Goal: Communication & Community: Answer question/provide support

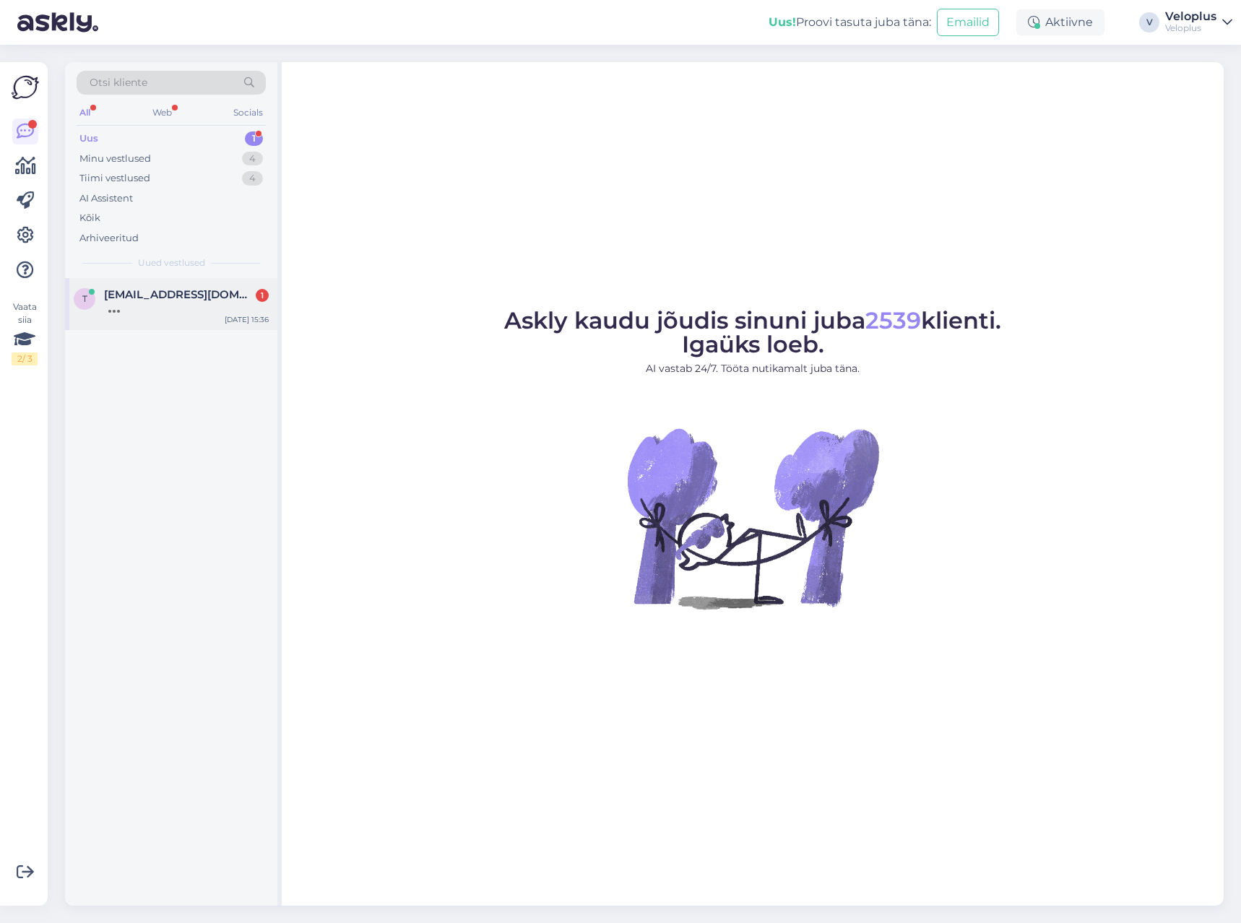
drag, startPoint x: 0, startPoint y: 0, endPoint x: 183, endPoint y: 305, distance: 355.3
click at [183, 305] on div at bounding box center [186, 307] width 165 height 13
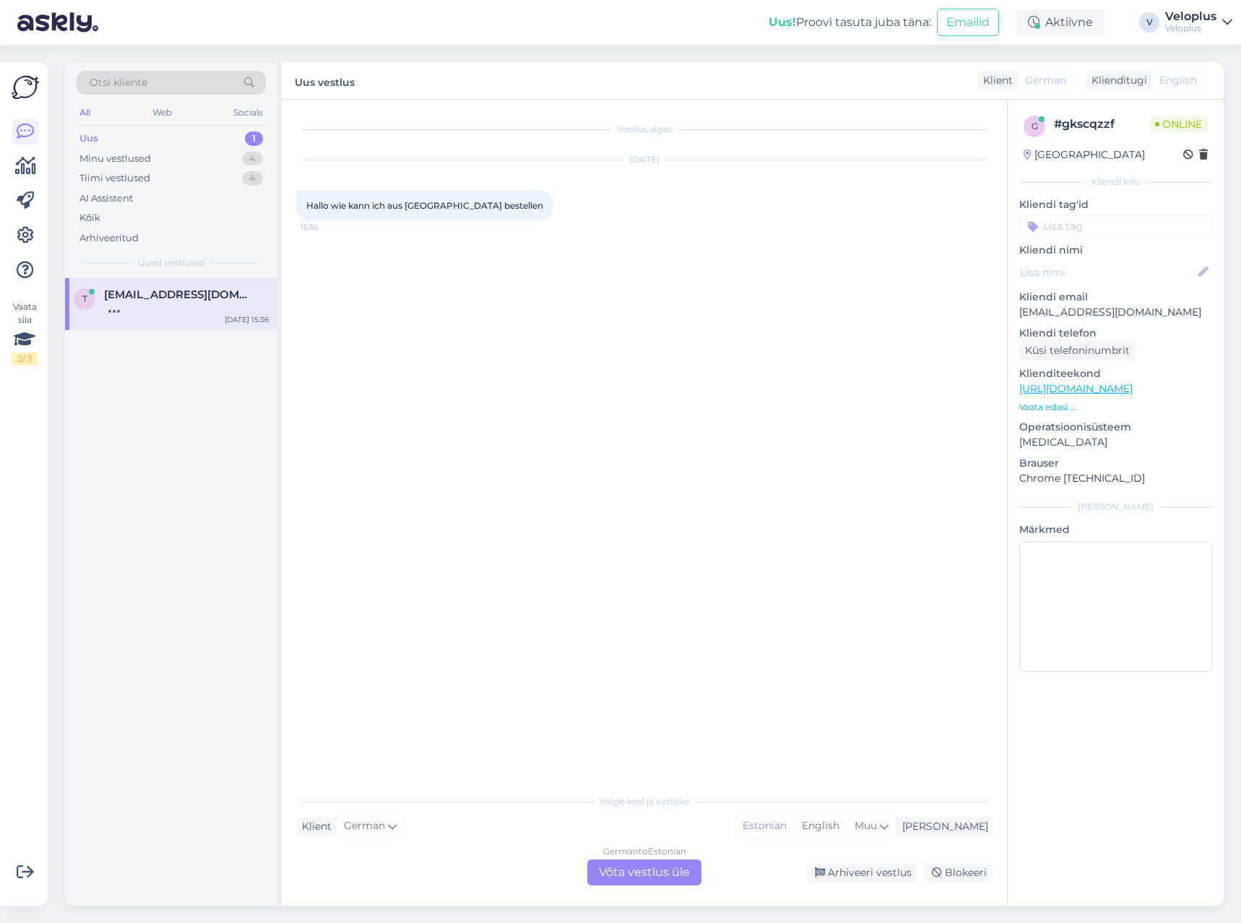
click at [640, 856] on div "German to Estonian" at bounding box center [644, 851] width 83 height 13
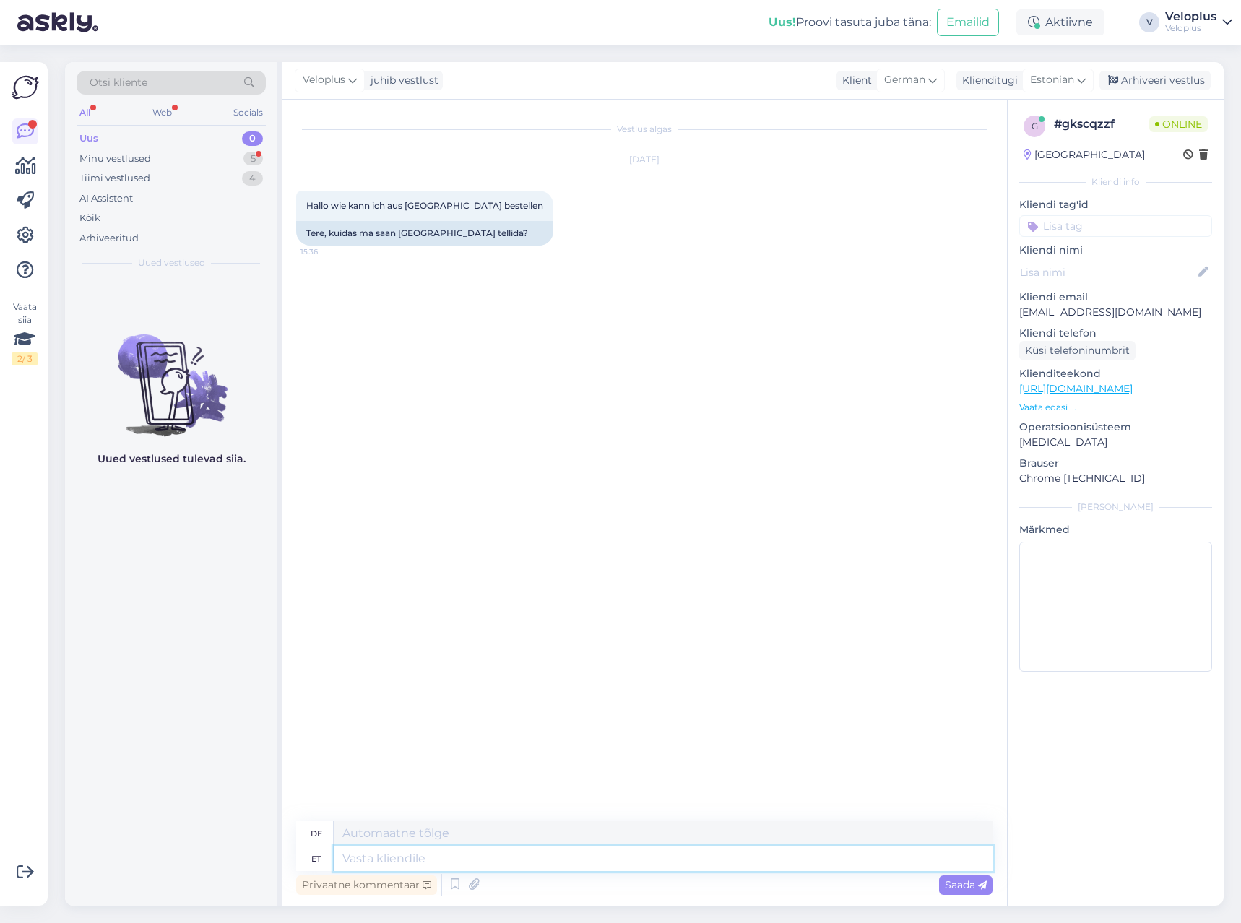
click at [640, 856] on textarea at bounding box center [663, 858] width 659 height 25
type textarea "Tere"
type textarea "Hallo"
type textarea "Tere."
type textarea "Hallo."
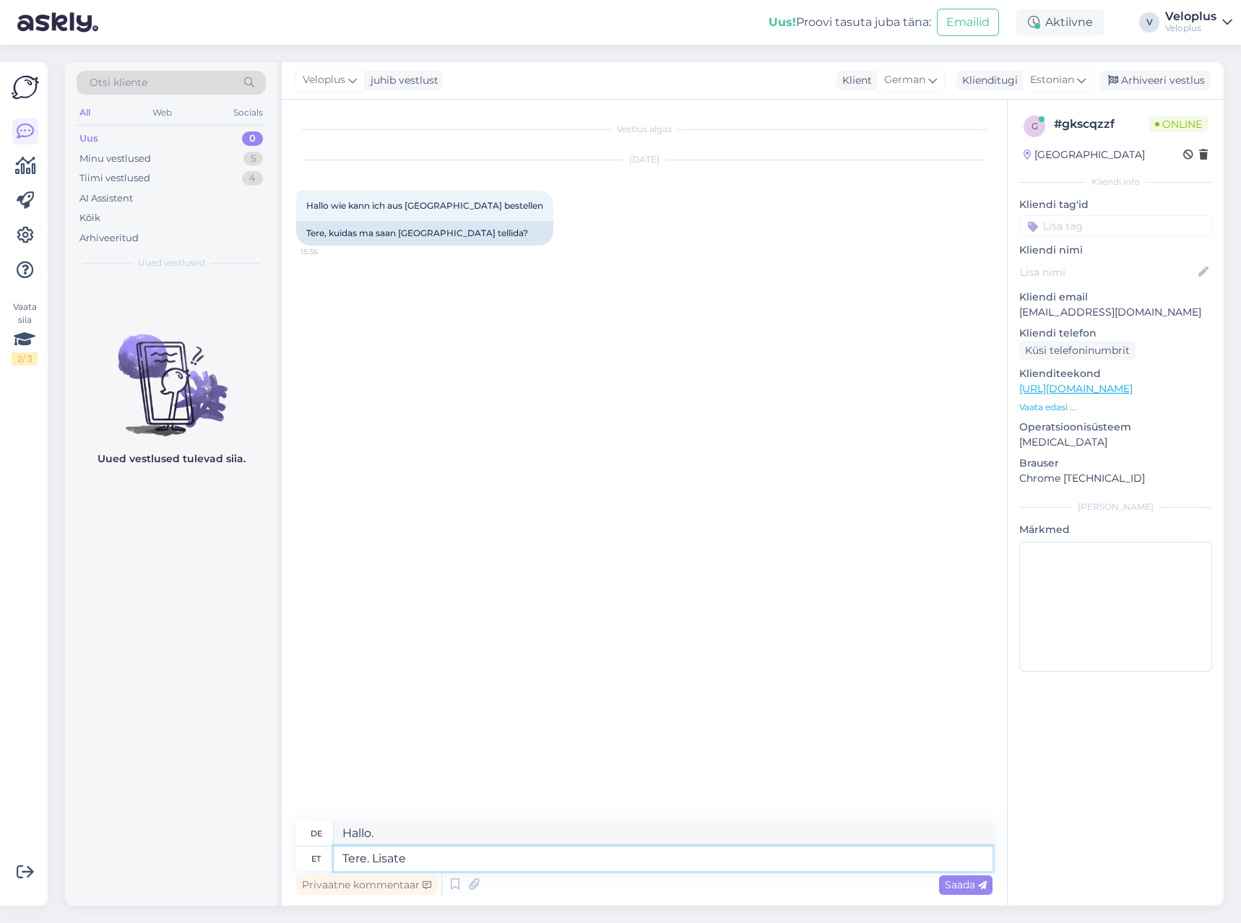
type textarea "Tere. Lisate t"
type textarea "Hallo. Sie fügen hinzu"
type textarea "Tere. Lisate tooted o"
type textarea "Hallo. Sie fügen Produkte hinzu."
type textarea "Tere. Lisate tooted os"
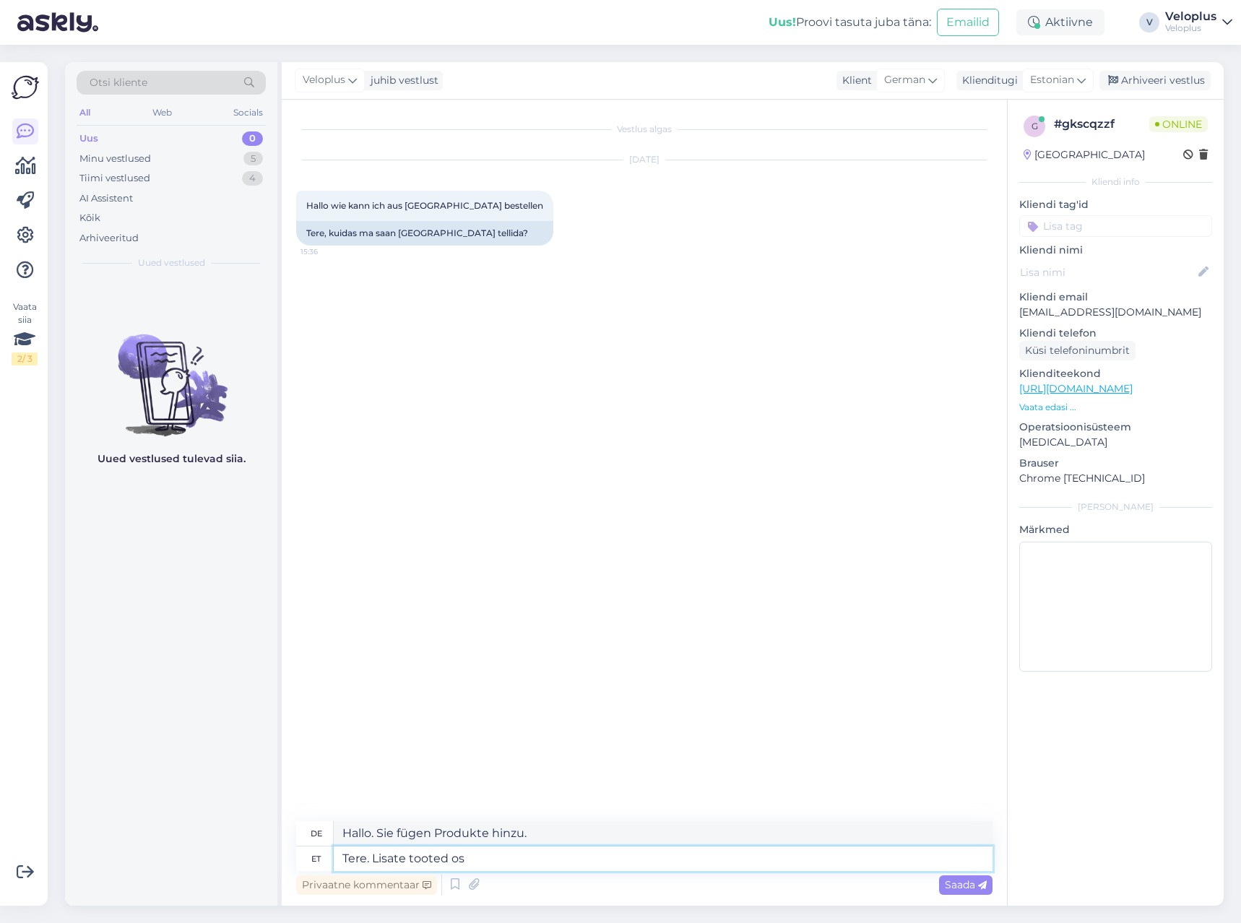
type textarea "Hallo. Sie fügen Produkte zum Betriebssystem hinzu"
type textarea "Tere. Lisate tooted ostukorvi n"
type textarea "Hallo. Sie fügen Produkte zu Ihrem Warenkorb hinzu."
type textarea "Tere. [PERSON_NAME] tooted ostukorvi ning o"
type textarea "Hallo. Sie legen die Produkte in den Warenkorb und"
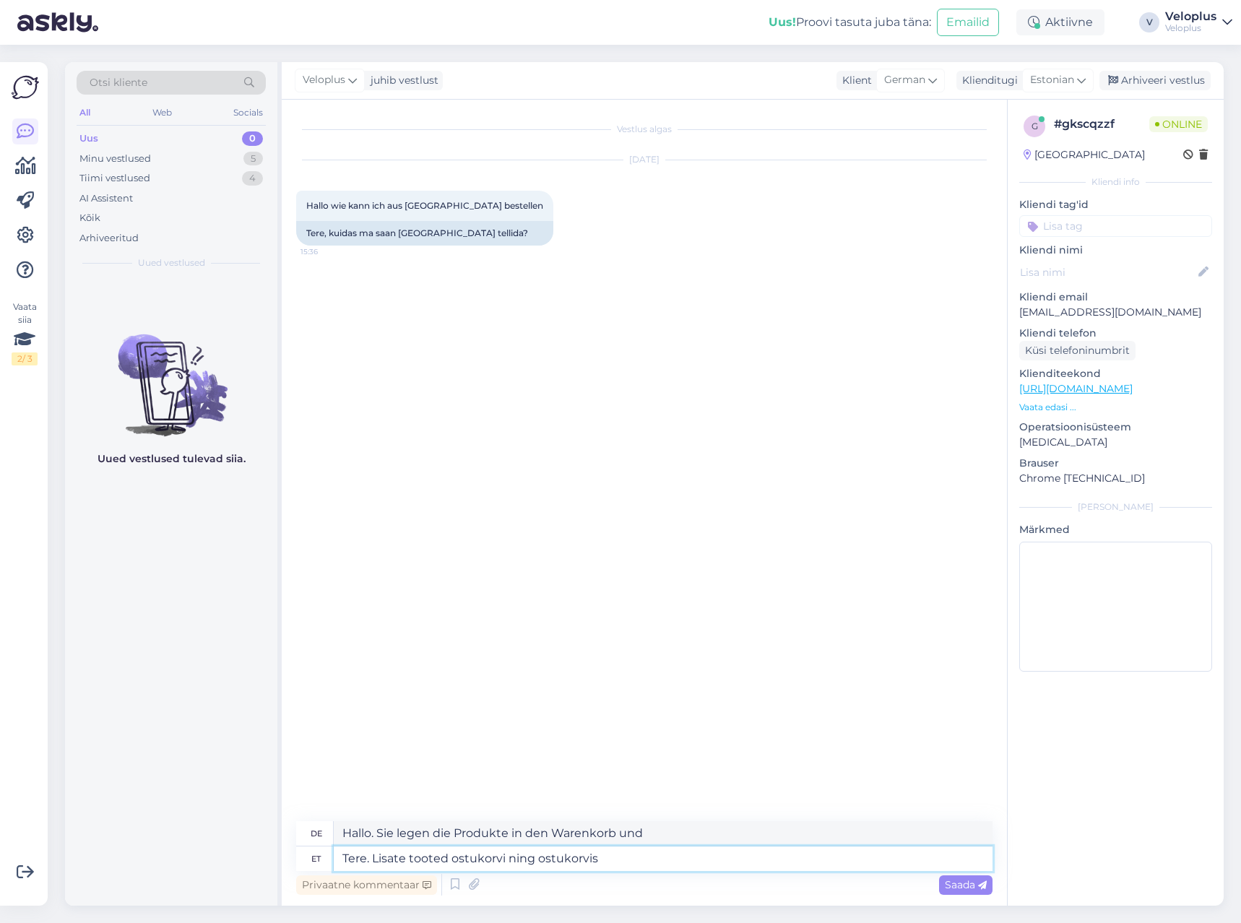
type textarea "Tere. Lisate tooted ostukorvi ning ostukorvis v"
type textarea "Hallo. Sie legen die Produkte in den Warenkorb und im Warenkorb"
type textarea "Tere. [PERSON_NAME] tooted ostukorvi ning ostukorvis valite"
type textarea "Hallo. Sie legen die Produkte in den Warenkorb und wählen im Warenkorb"
type textarea "Tere. [PERSON_NAME] tooted ostukorvi ning ostukorvis valite riigiks S"
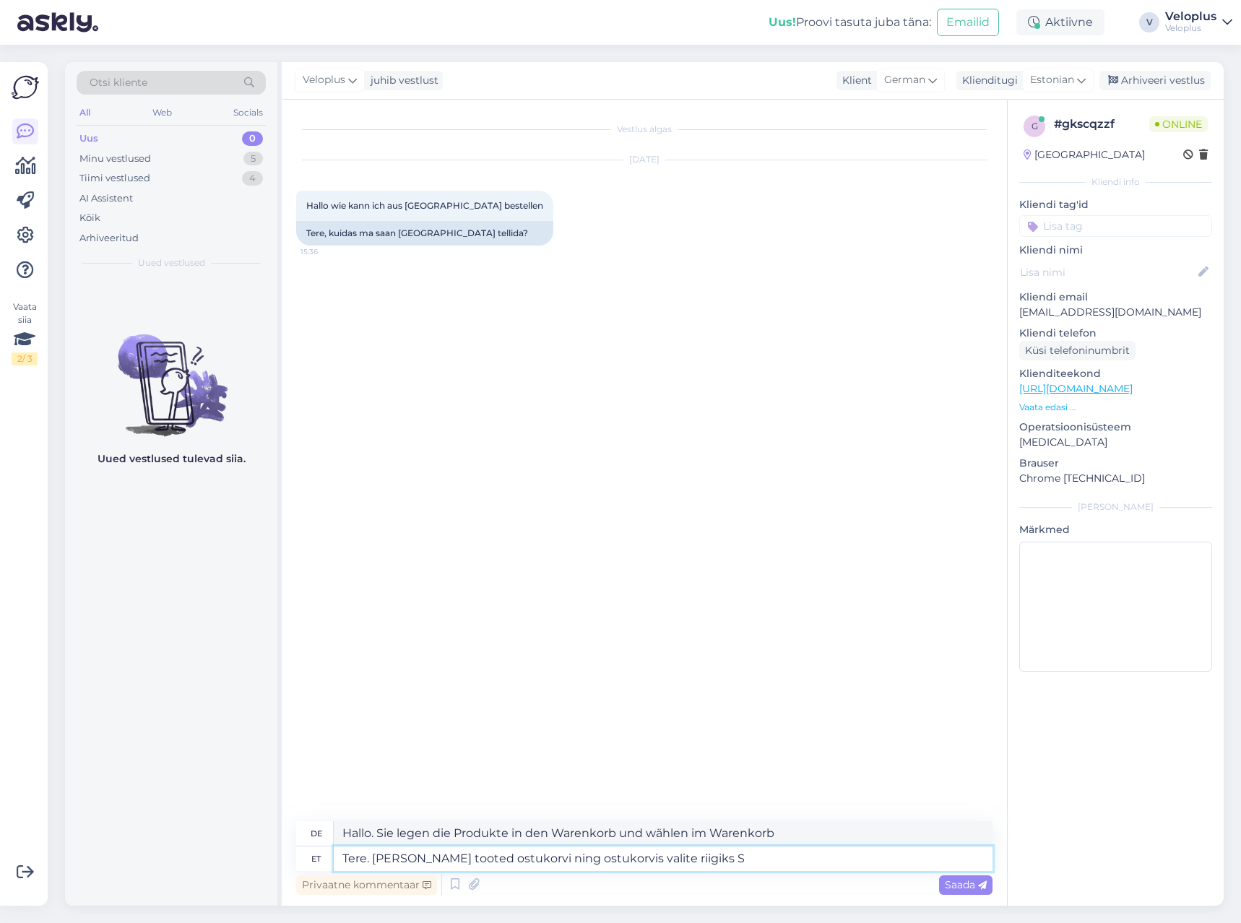
type textarea "Hallo. Sie legen die Produkte in den Warenkorb und wählen im Warenkorb das Land…"
type textarea "Tere. [PERSON_NAME] tooted ostukorvi ning ostukorvis valite riigiks Saksamaa"
type textarea "Hallo. Du legst die Produkte in den Warenkorb und wählst im Warenkorb als Land …"
type textarea "Tere. [PERSON_NAME] tooted ostukorvi ning ostukorvis valite riigiks Saksamaa ni…"
type textarea "Hallo. Du legst die Produkte in den Warenkorb und wählst im Warenkorb als Land …"
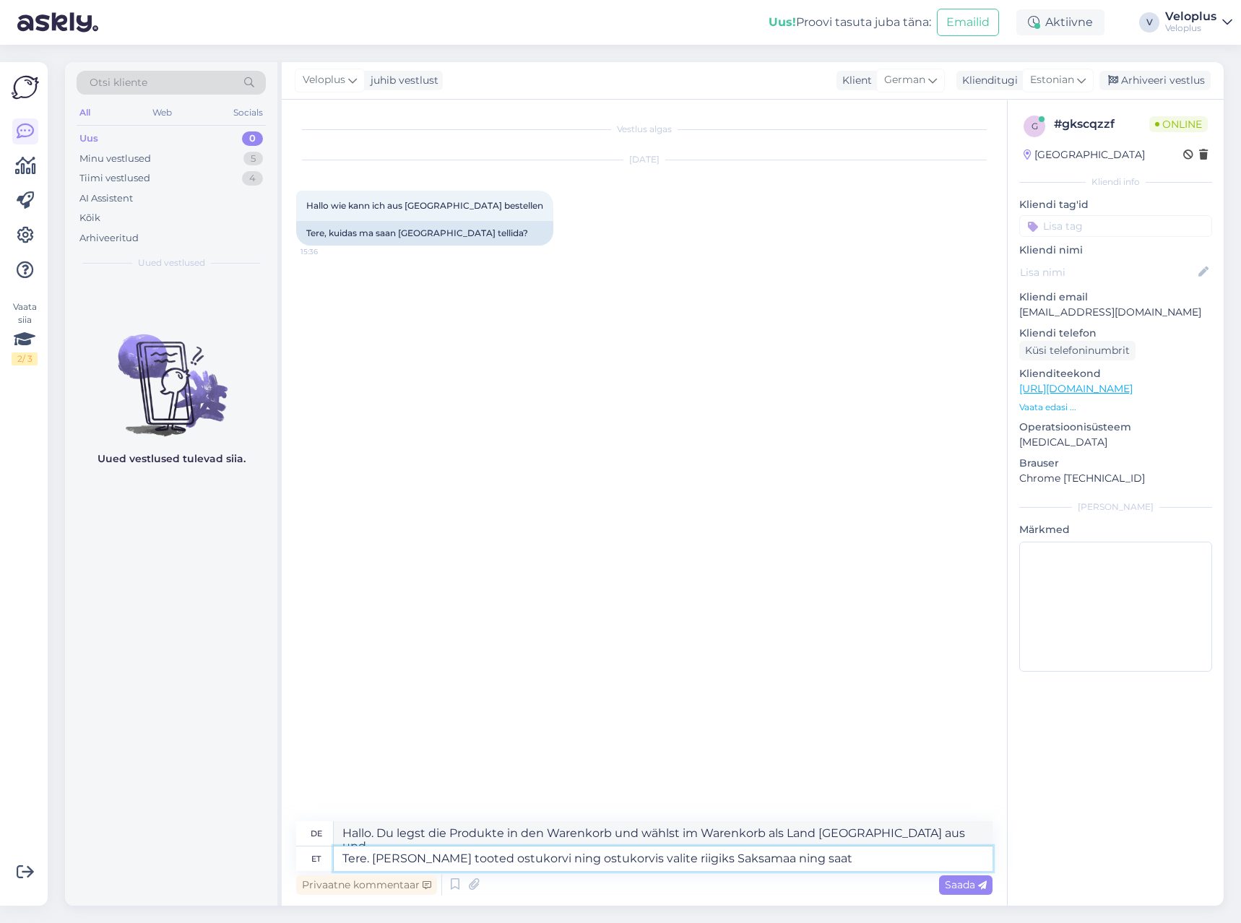
type textarea "Tere. [PERSON_NAME] tooted ostukorvi ning ostukorvis valite riigiks Saksamaa ni…"
type textarea "Hallo. Du legst die Produkte in den Warenkorb und wählst im Warenkorb als Land …"
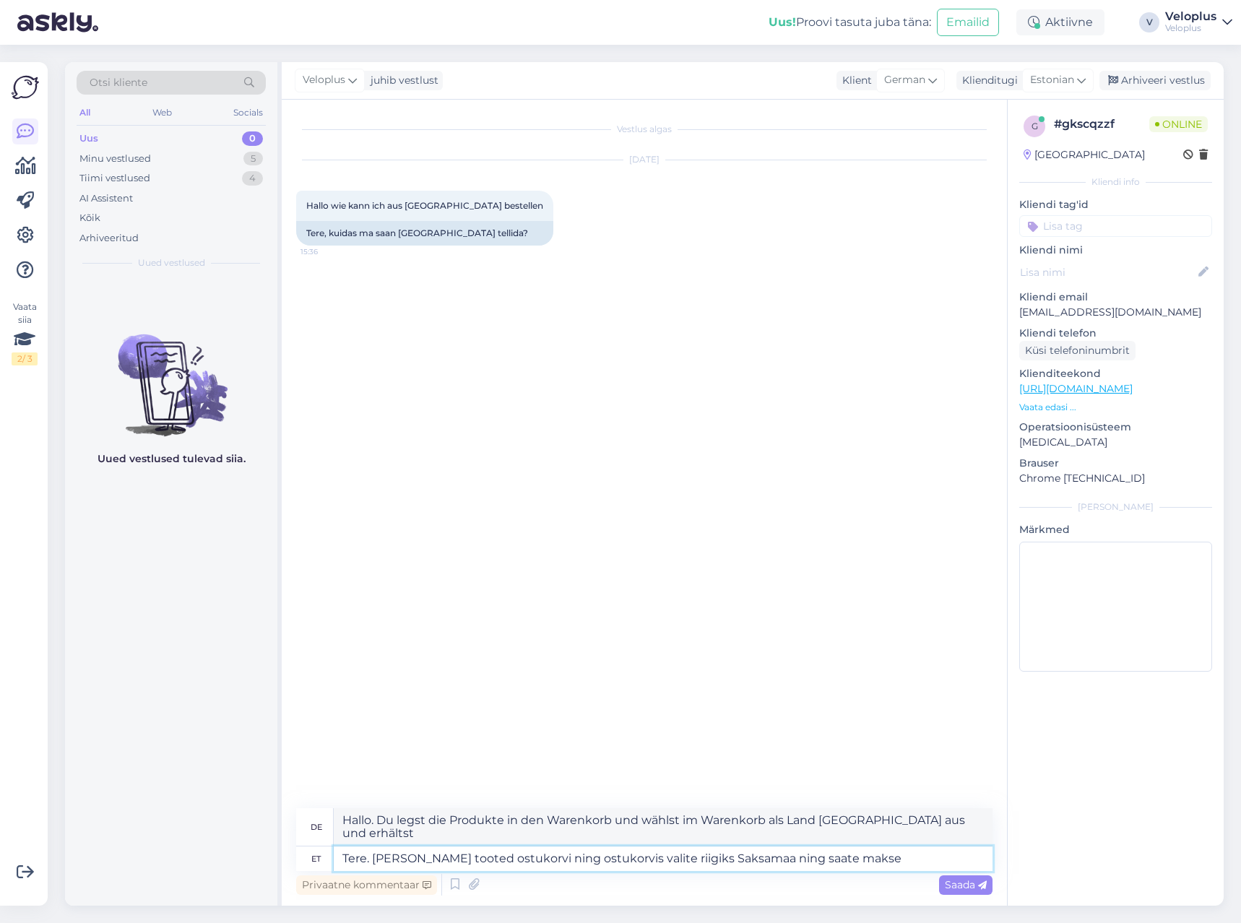
type textarea "Tere. [PERSON_NAME] tooted ostukorvi ning ostukorvis valite riigiks Saksamaa ni…"
type textarea "Hallo. Sie legen die Produkte in den Warenkorb und wählen im Warenkorb als Land…"
type textarea "Tere. [PERSON_NAME] tooted ostukorvi ning ostukorvis valite riigiks Saksamaa ni…"
type textarea "Hallo. Du legst die Produkte in den Warenkorb und wählst im Warenkorb als Land …"
type textarea "Tere. [PERSON_NAME] tooted ostukorvi ning ostukorvis valite riigiks Saksamaa ni…"
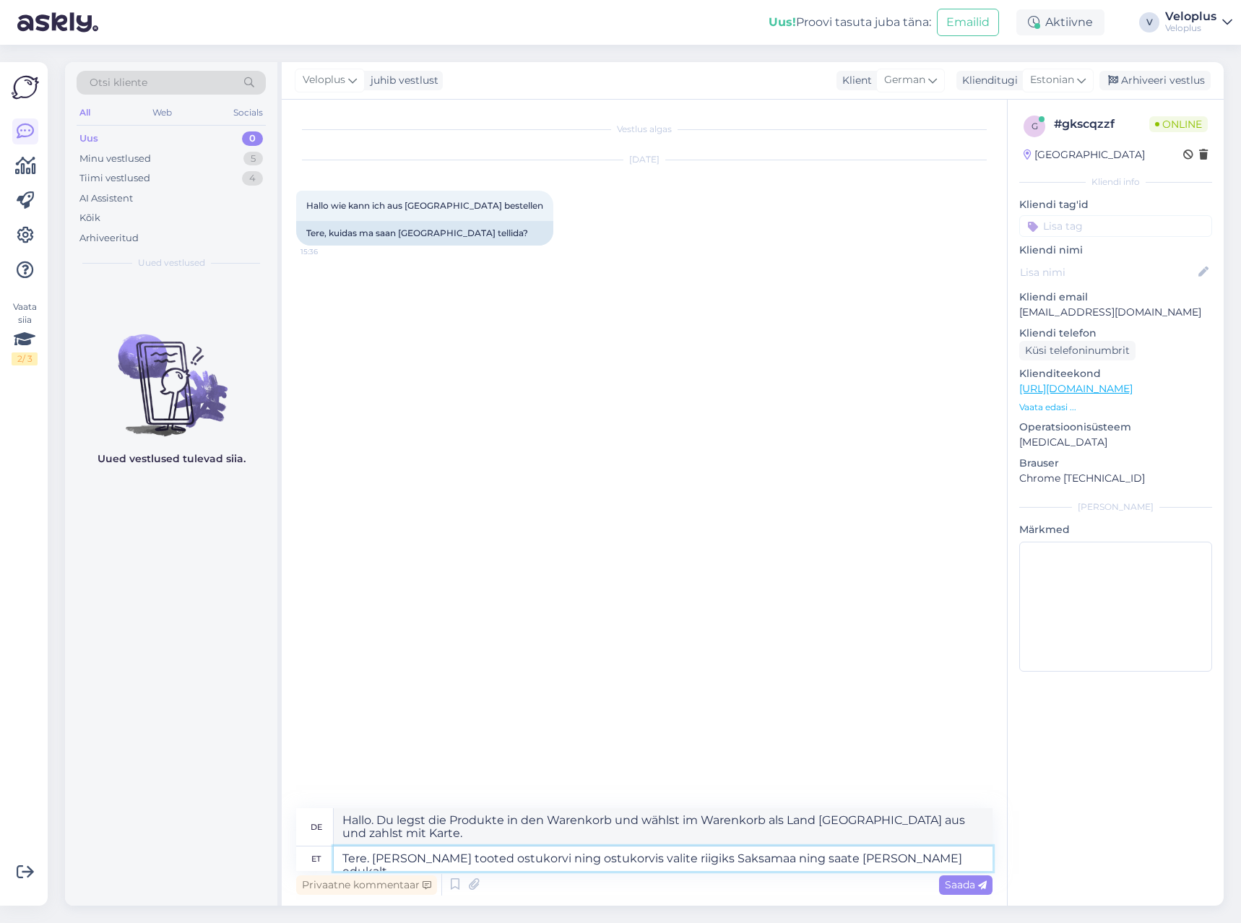
type textarea "Hallo. Sie legen die Produkte in den Warenkorb und wählen im Warenkorb als Land…"
type textarea "Tere. [PERSON_NAME] tooted ostukorvi ning ostukorvis valite riigiks Saksamaa ni…"
type textarea "Hallo. Du legst die Produkte in den Warenkorb und wählst im Warenkorb [GEOGRAPH…"
type textarea "Tere. [PERSON_NAME] tooted ostukorvi ning ostukorvis valite riigiks Saksamaa ni…"
type textarea "Hallo. Sie legen die Produkte in den Warenkorb und wählen im Warenkorb als Land…"
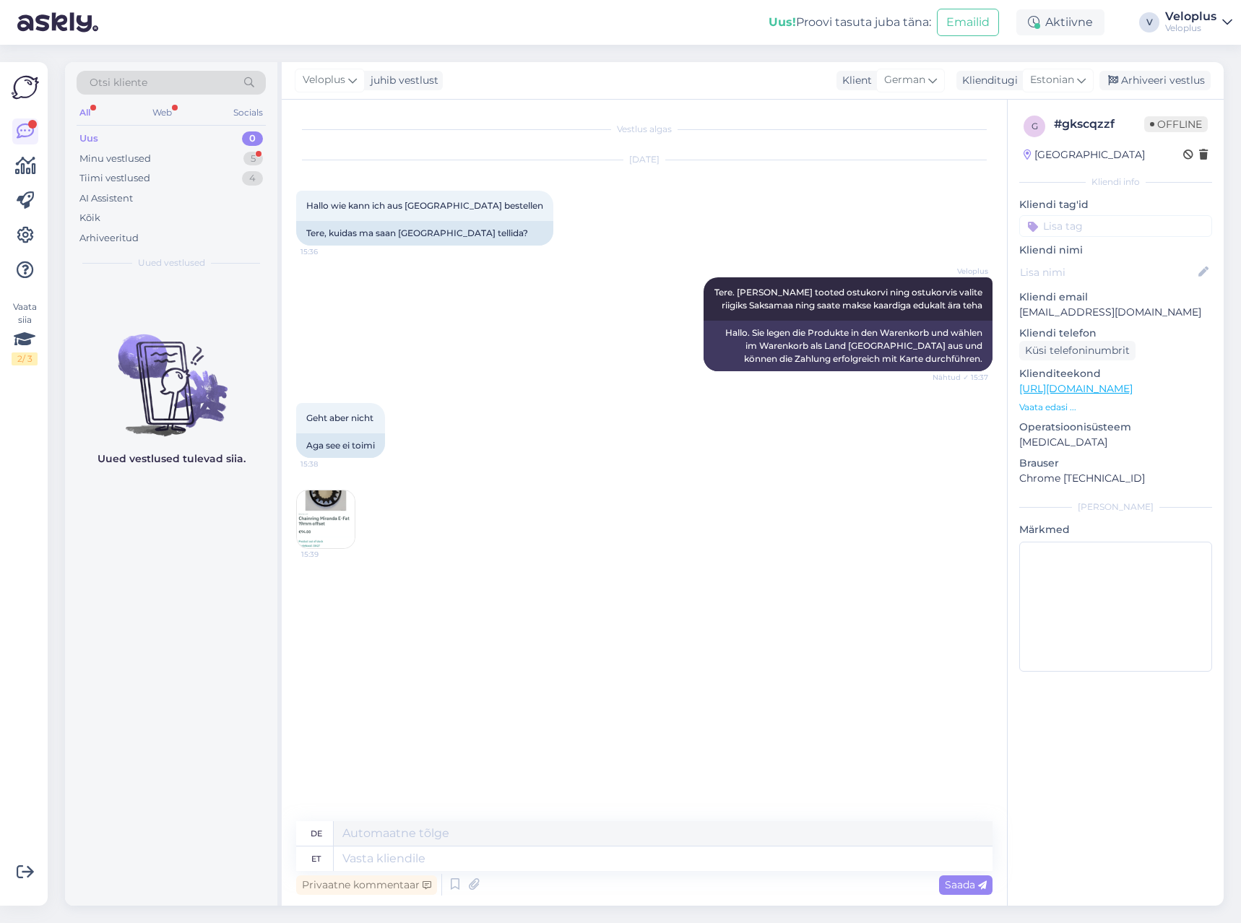
click at [329, 511] on img at bounding box center [326, 519] width 58 height 58
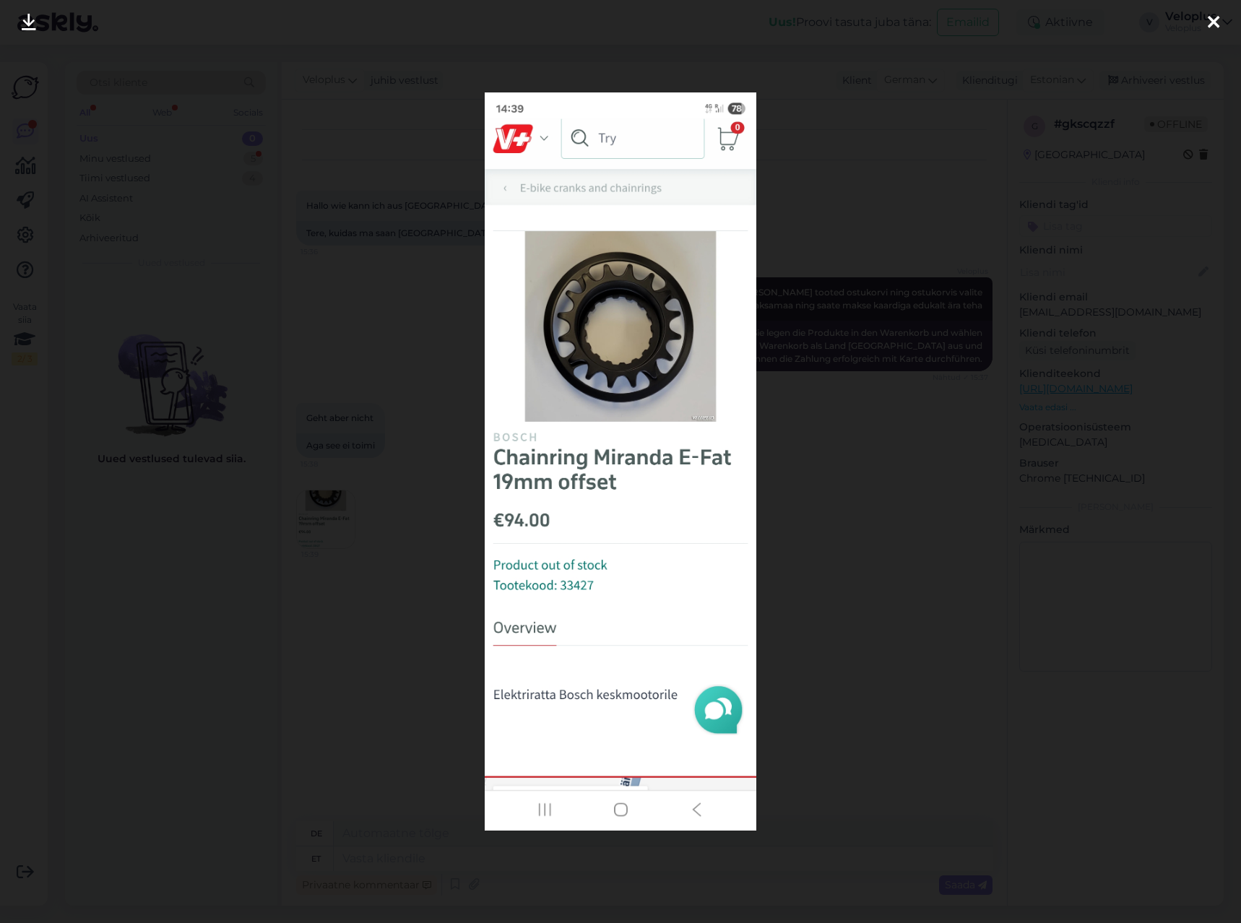
click at [365, 554] on div at bounding box center [620, 461] width 1241 height 923
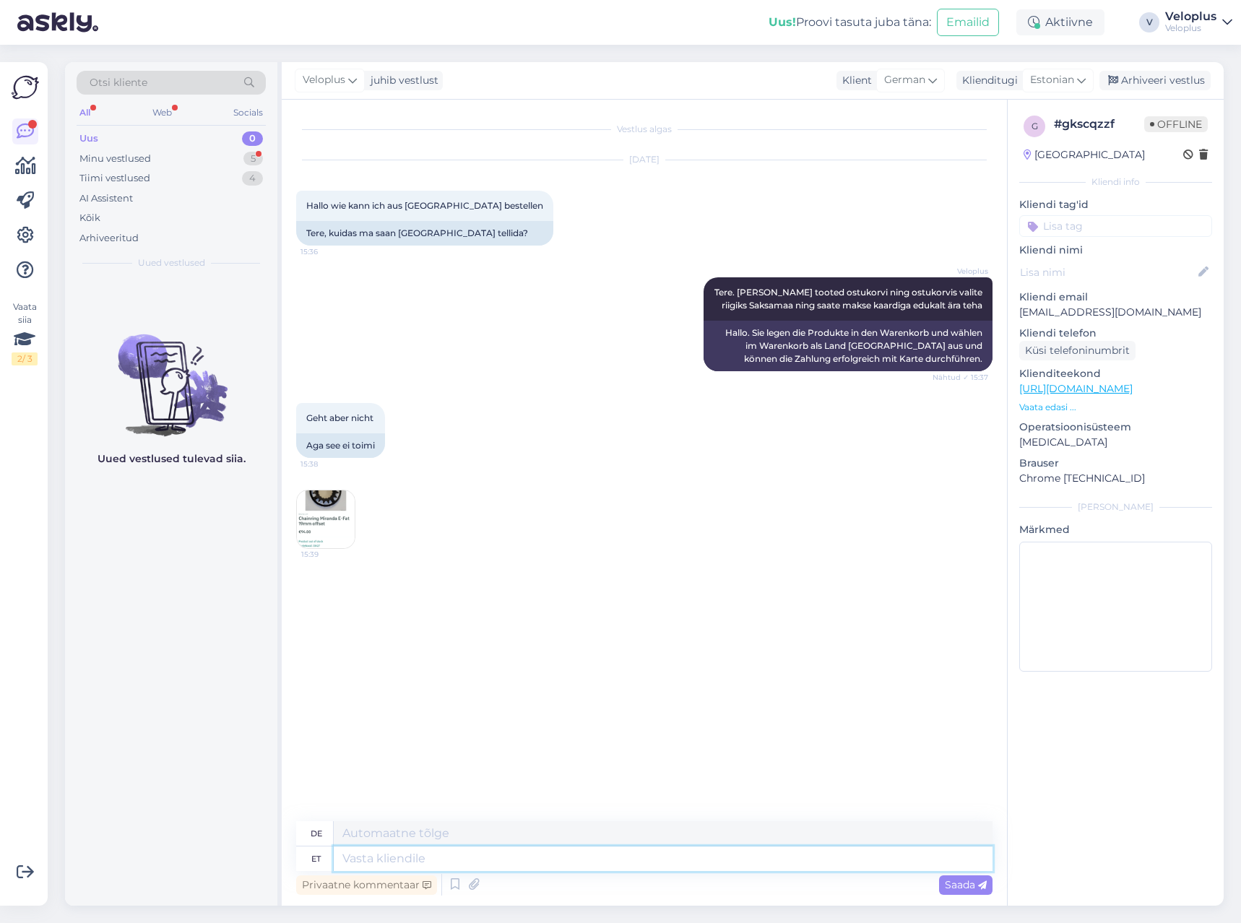
click at [470, 864] on textarea at bounding box center [663, 858] width 659 height 25
type textarea "Jah"
type textarea "[PERSON_NAME]"
type textarea "Jah aga"
type textarea "Ja, aber"
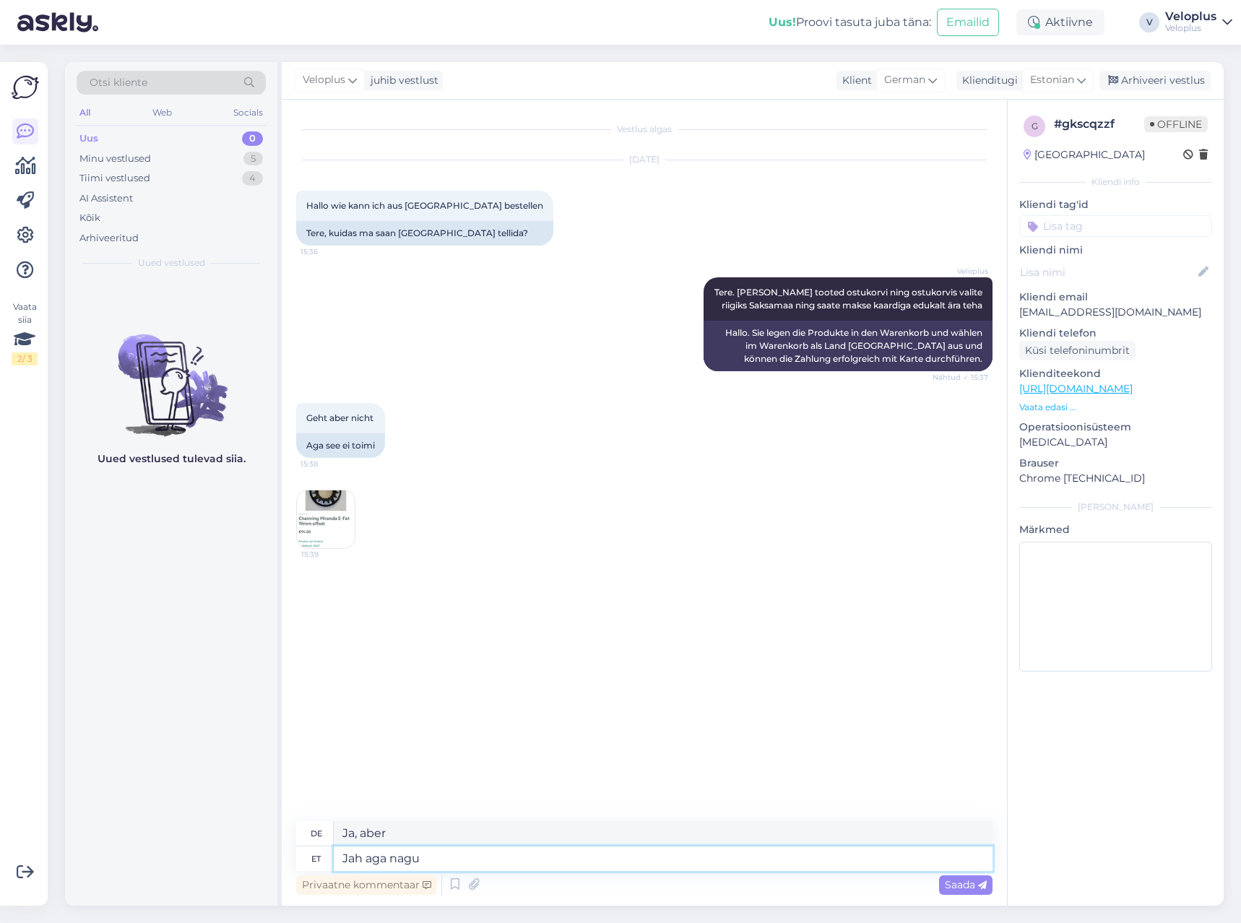
type textarea "Jah aga nagu"
type textarea "Ja, aber wie"
type textarea "Jah aga nagu ka k"
type textarea "Ja, aber auch"
type textarea "Jah aga nagu ka kirjas o"
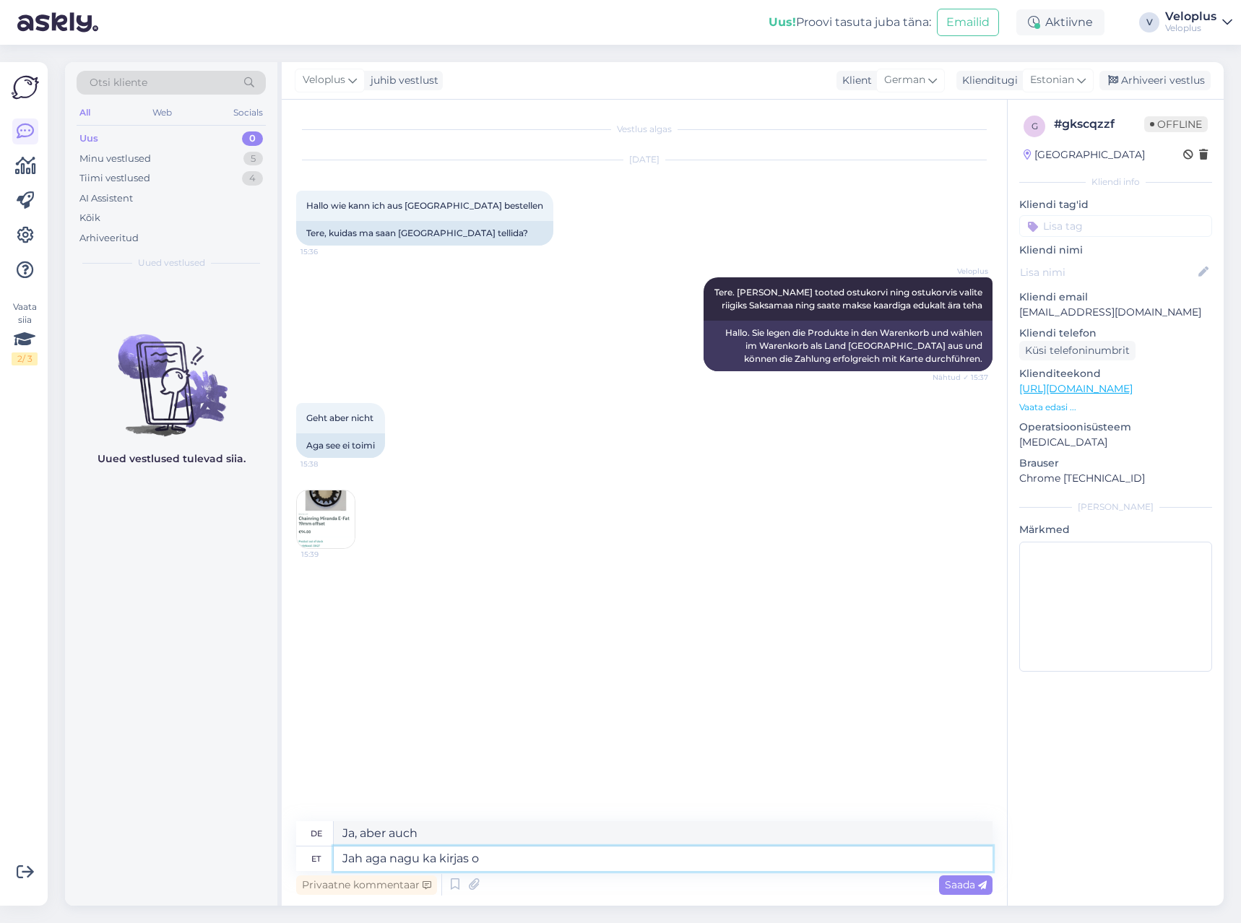
type textarea "Ja, aber wie geschrieben"
type textarea "Jah aga nagu ka kirjas on, et"
type textarea "Ja, aber wie es heißt,"
type textarea "Jah aga nagu ka kirjas on, et t"
type textarea "Ja, aber wie es geschrieben steht,"
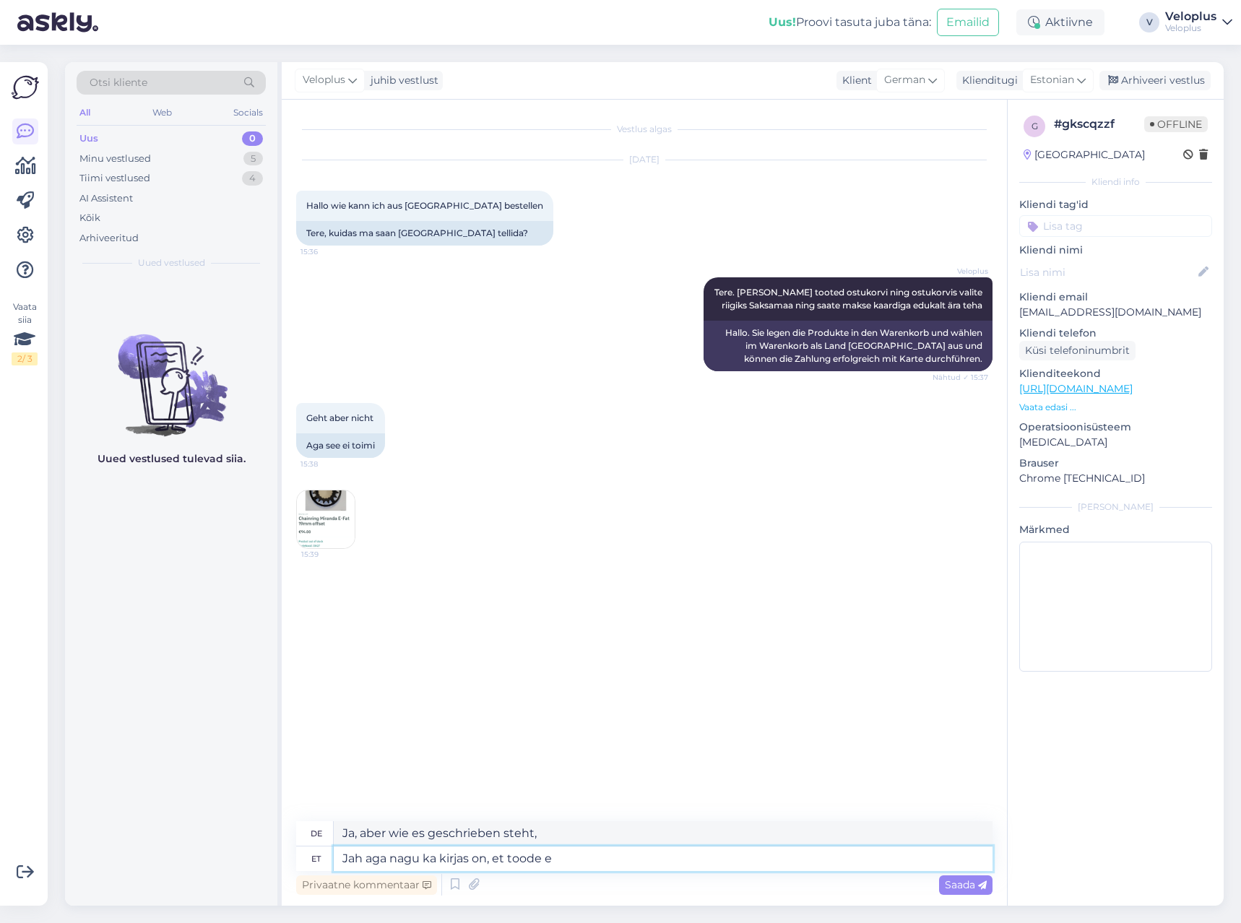
type textarea "Jah aga nagu ka kirjas on, et toode ei"
type textarea "Ja, aber wie es geschrieben steht, das Produkt"
type textarea "Jah aga nagu ka kirjas on, et toode ei o"
type textarea "Ja, aber wie es heißt, das Produkt"
type textarea "Jah aga nagu ka kirjas on, et toode ei ole s"
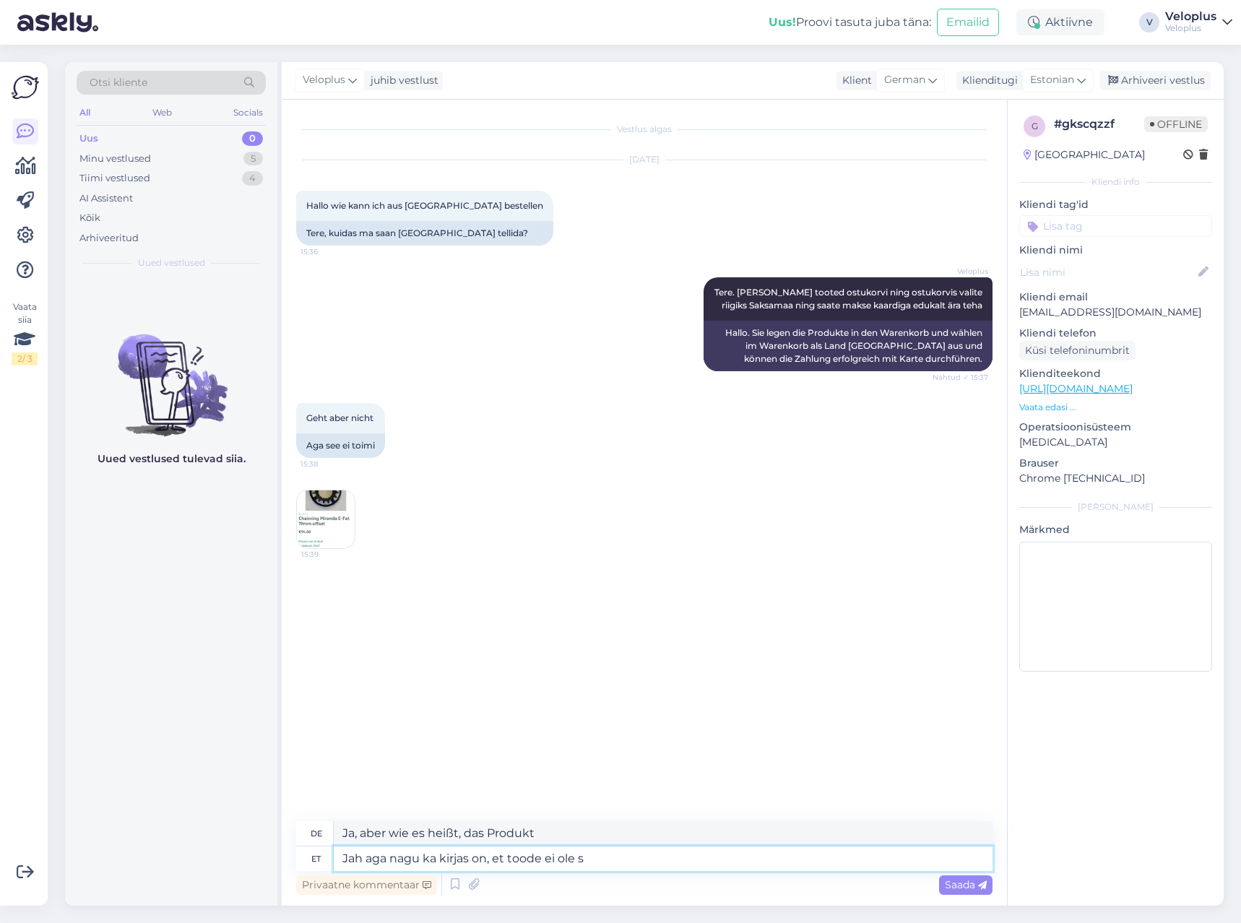
type textarea "Ja, aber wie es heißt, ist das Produkt nicht"
type textarea "Jah aga nagu ka kirjas on, et toode ei ole saadaval"
type textarea "Ja, aber wie es heißt, ist das Produkt nicht verfügbar."
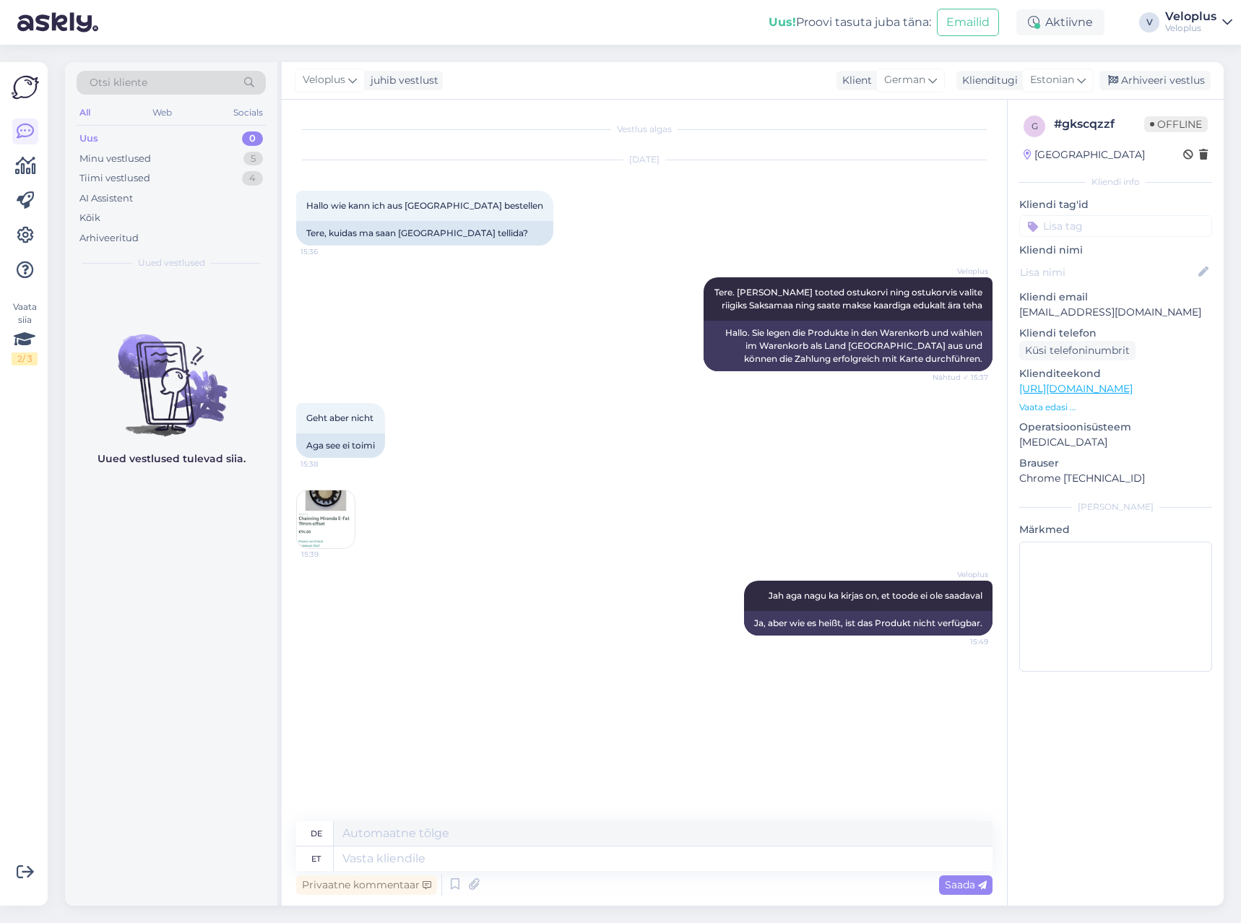
click at [338, 530] on img at bounding box center [326, 519] width 58 height 58
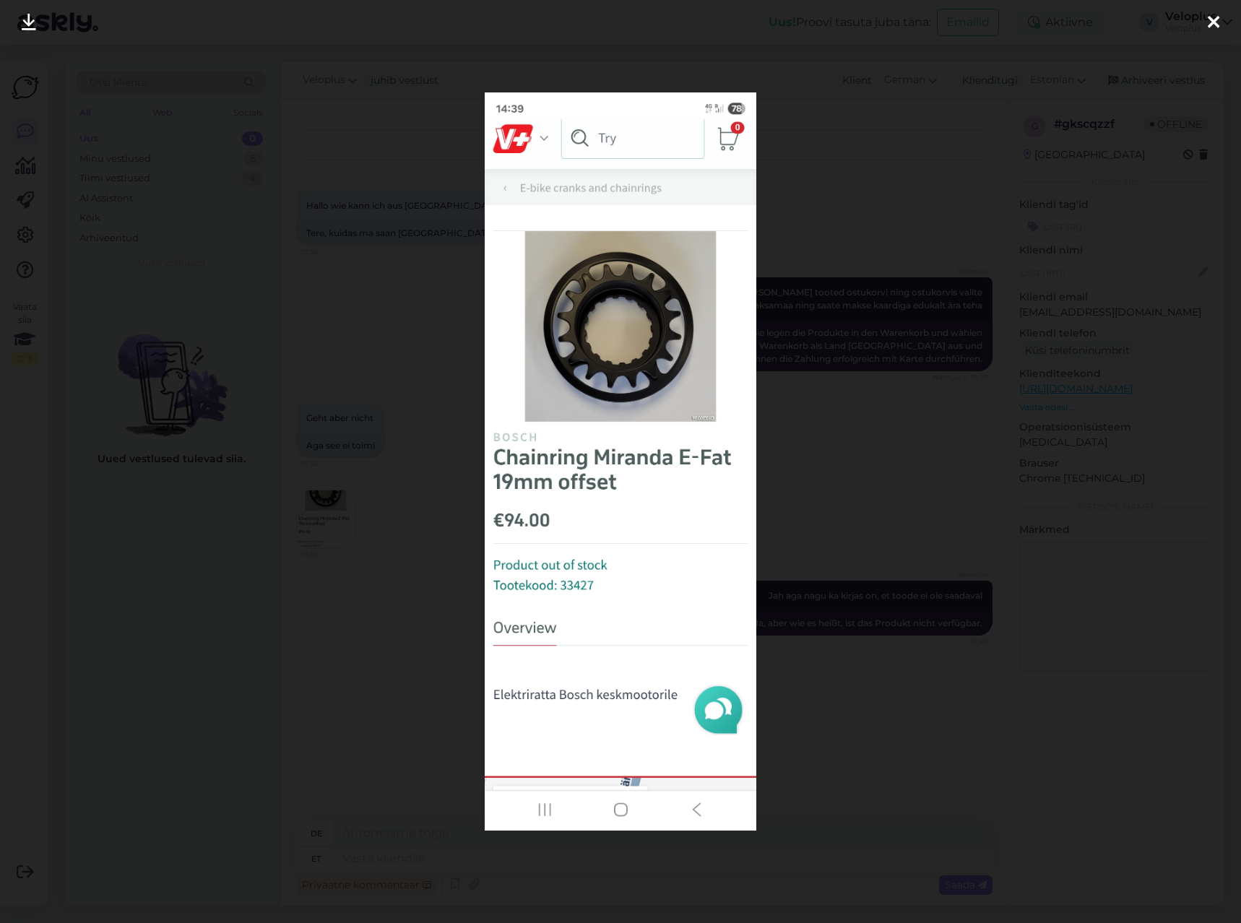
click at [338, 530] on div at bounding box center [620, 461] width 1241 height 923
